Goal: Navigation & Orientation: Find specific page/section

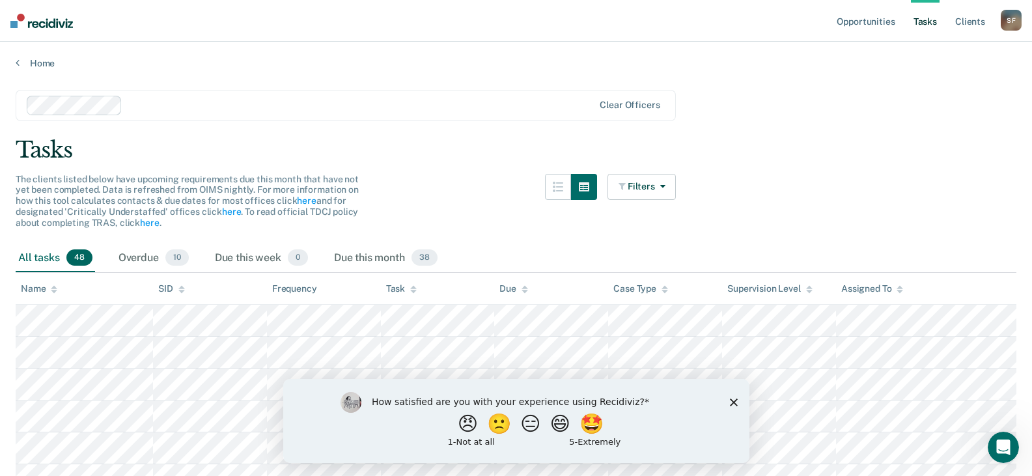
drag, startPoint x: 735, startPoint y: 400, endPoint x: 717, endPoint y: 381, distance: 25.8
click at [733, 401] on polygon "Close survey" at bounding box center [733, 402] width 8 height 8
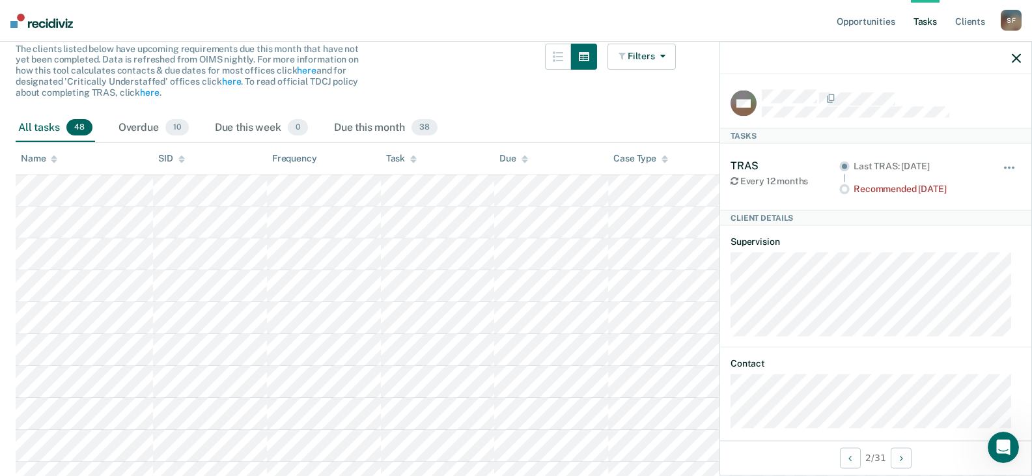
drag, startPoint x: 1015, startPoint y: 57, endPoint x: 995, endPoint y: 70, distance: 24.4
click at [1015, 59] on icon "button" at bounding box center [1015, 57] width 9 height 9
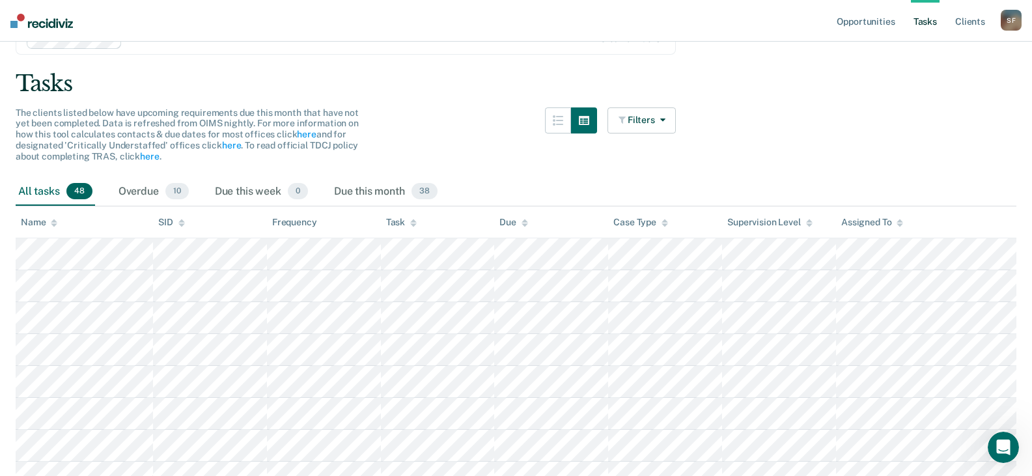
scroll to position [65, 0]
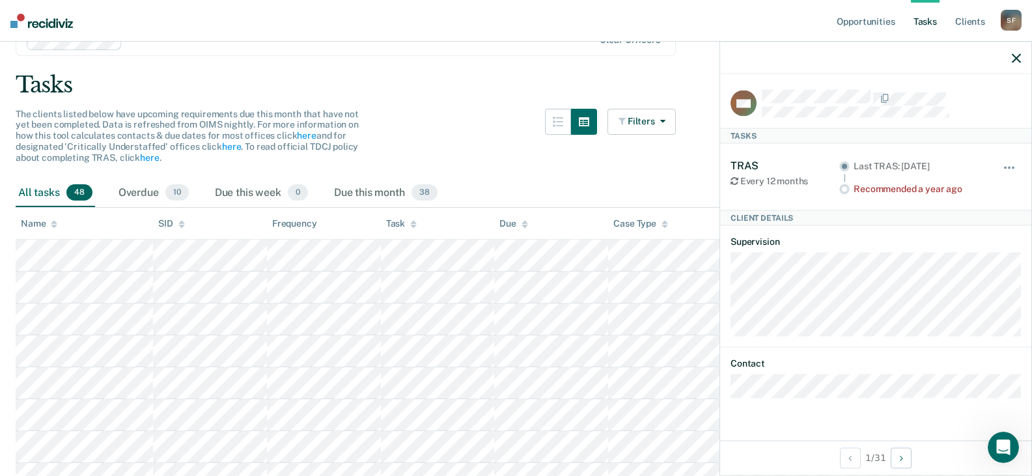
click at [1013, 57] on icon "button" at bounding box center [1015, 57] width 9 height 9
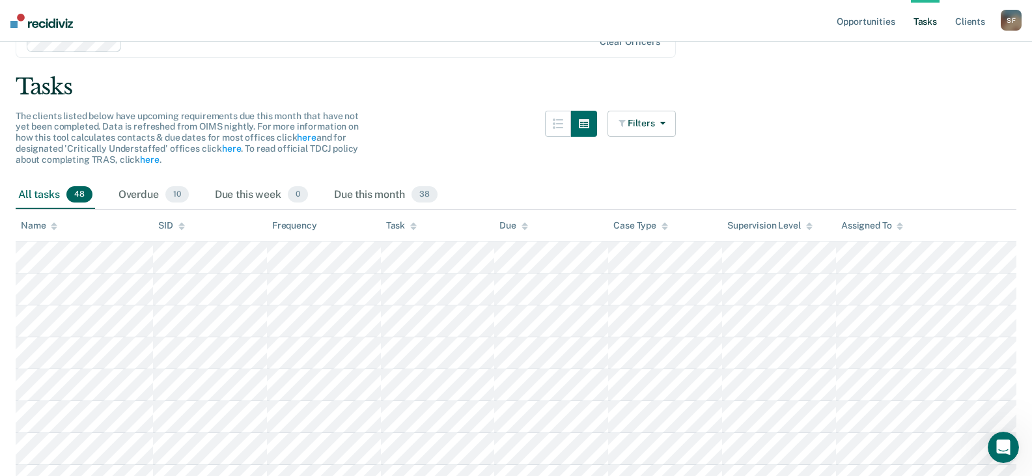
scroll to position [0, 0]
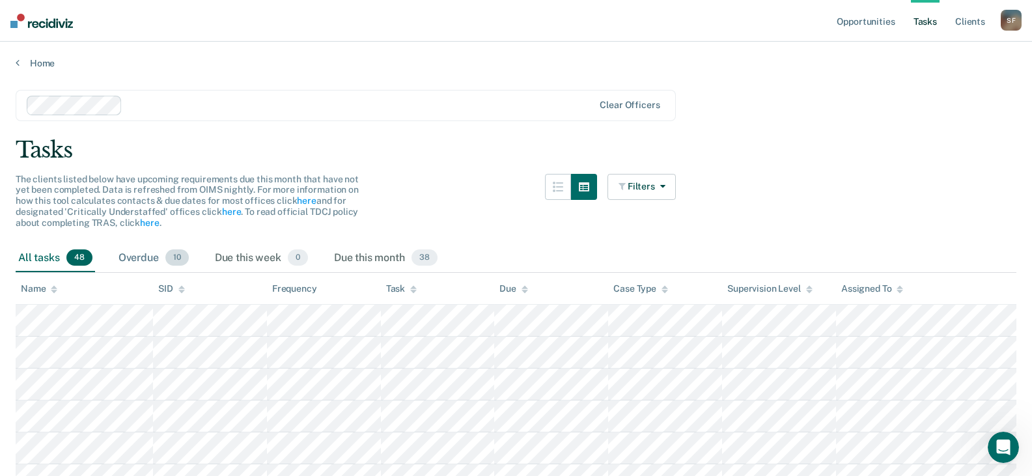
click at [132, 260] on div "Overdue 10" at bounding box center [153, 258] width 75 height 29
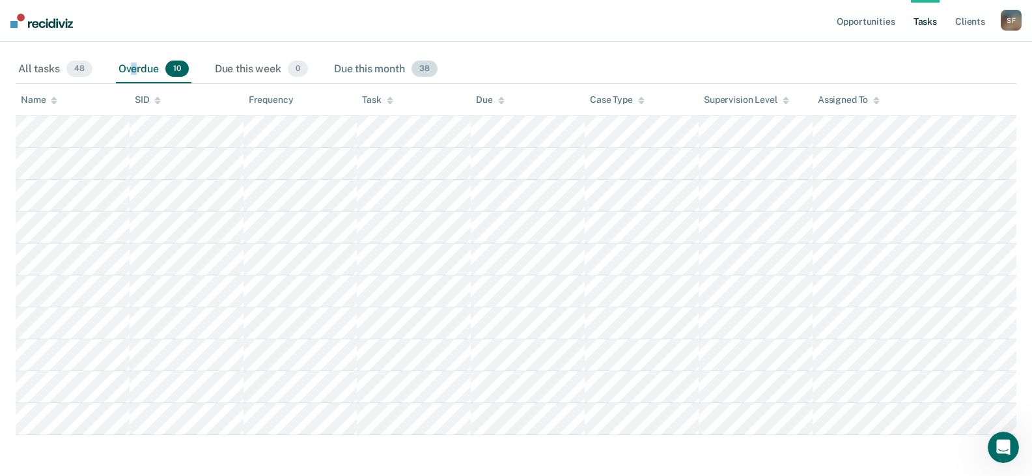
scroll to position [195, 0]
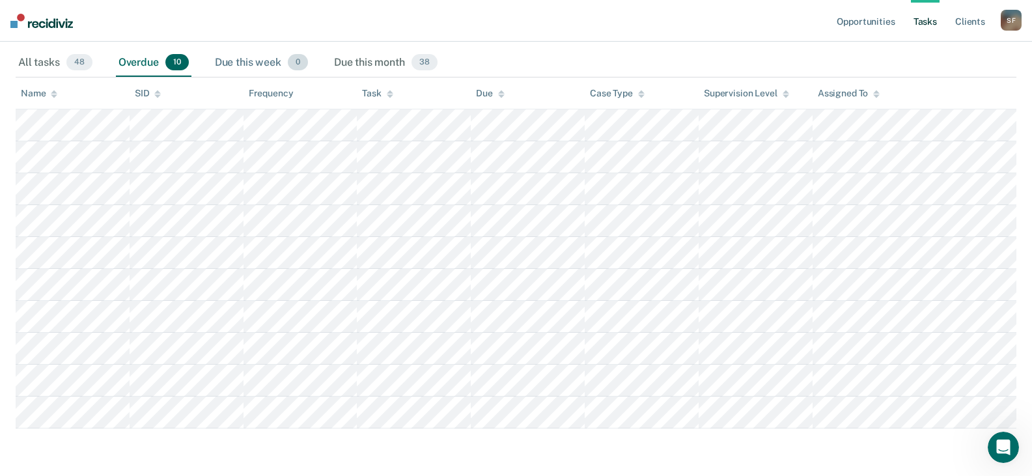
click at [247, 60] on div "Due this week 0" at bounding box center [261, 63] width 98 height 29
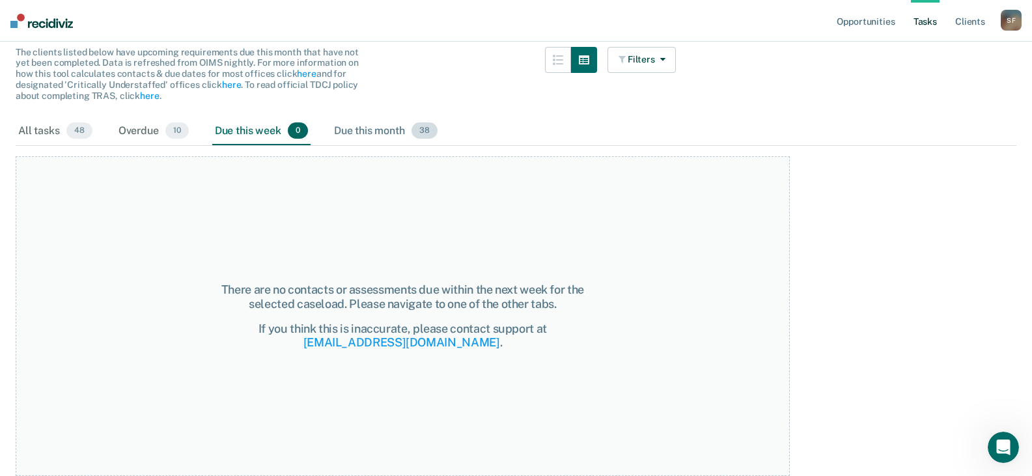
click at [381, 131] on div "Due this month 38" at bounding box center [385, 131] width 109 height 29
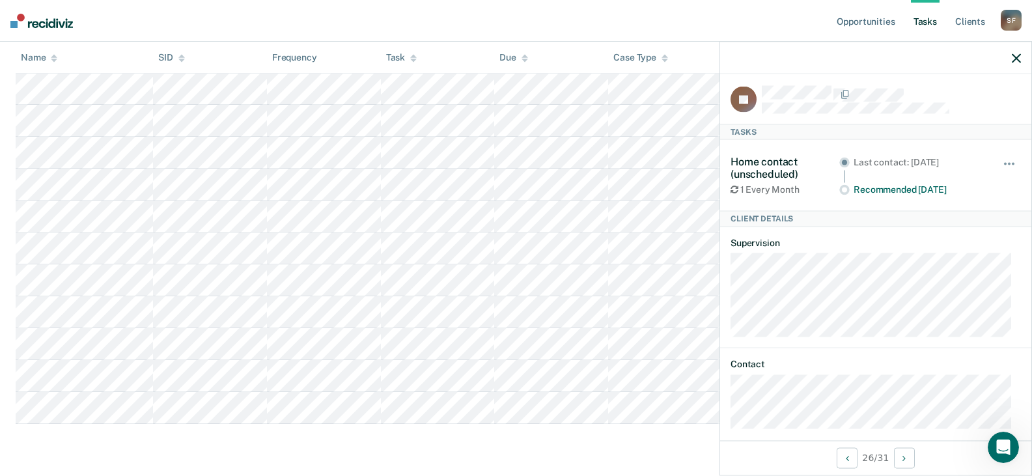
scroll to position [0, 0]
click at [1018, 59] on icon "button" at bounding box center [1015, 57] width 9 height 9
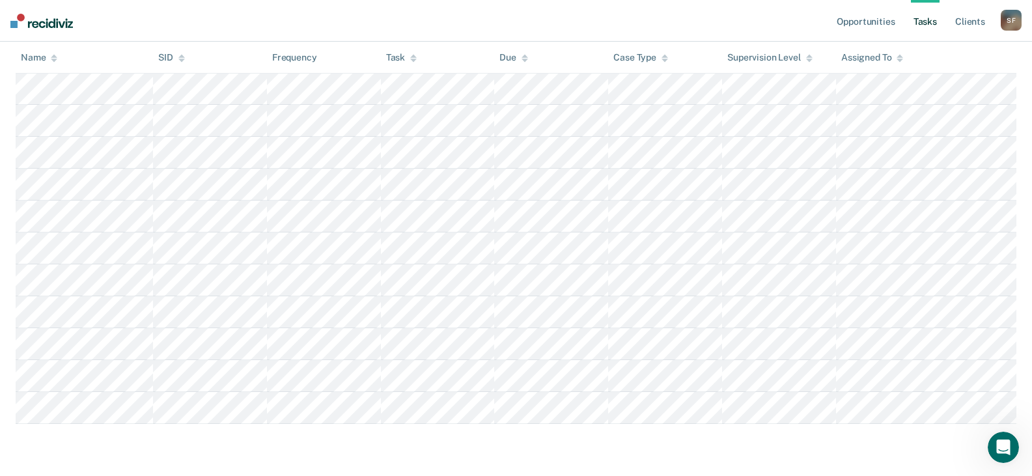
click at [922, 23] on link "Tasks" at bounding box center [925, 21] width 29 height 42
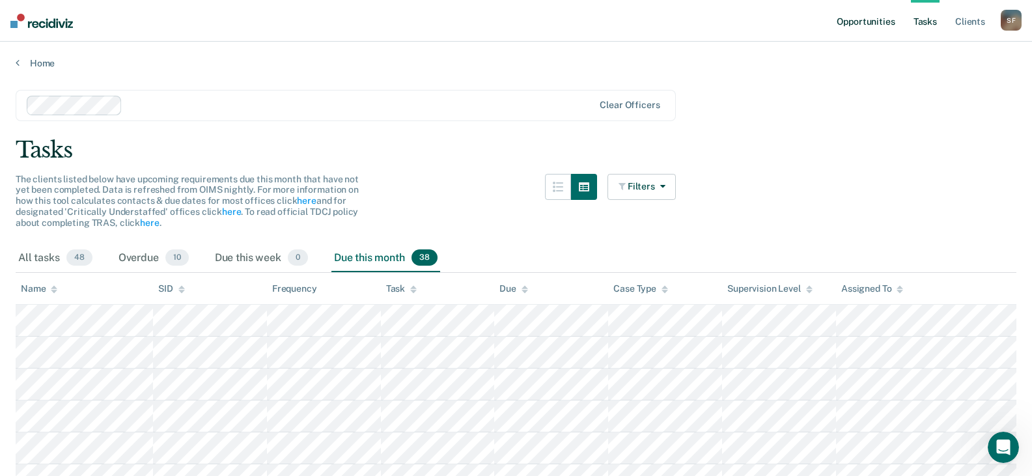
click at [864, 21] on link "Opportunities" at bounding box center [865, 21] width 63 height 42
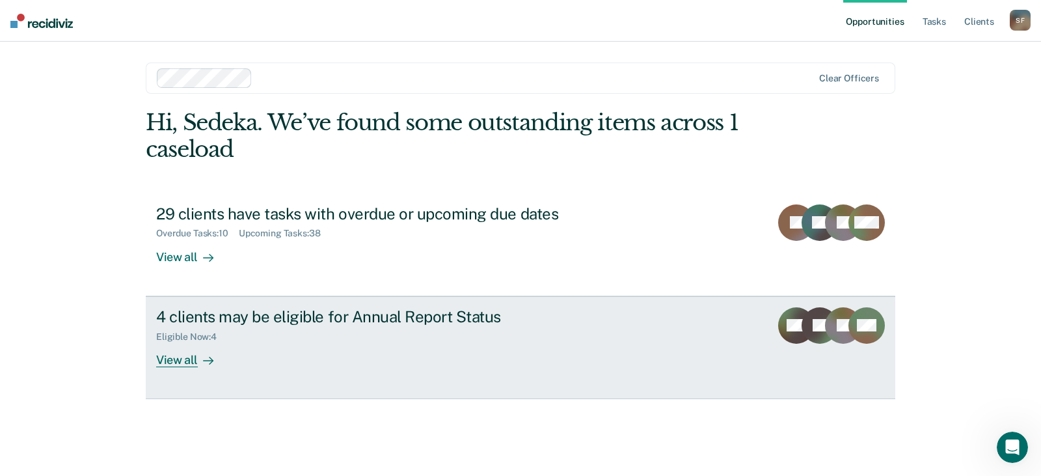
click at [203, 362] on icon at bounding box center [208, 360] width 10 height 10
